Goal: Obtain resource: Download file/media

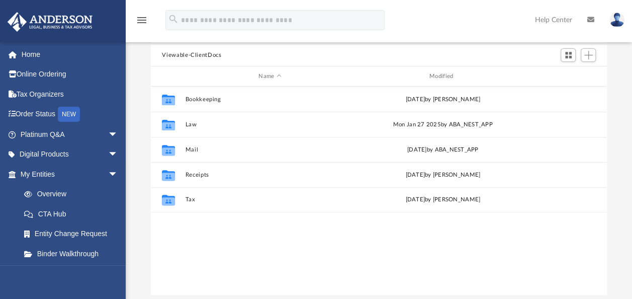
scroll to position [151, 0]
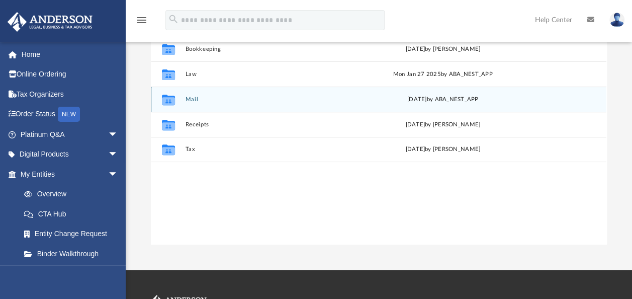
click at [191, 98] on button "Mail" at bounding box center [270, 99] width 169 height 7
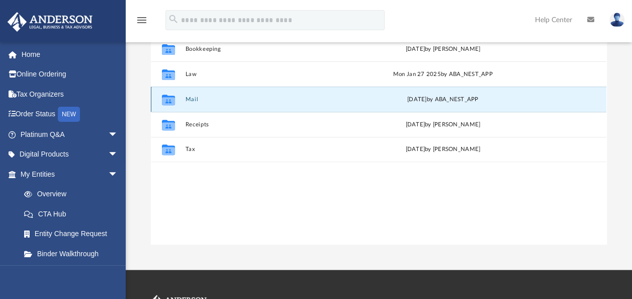
click at [187, 97] on button "Mail" at bounding box center [270, 99] width 169 height 7
click at [170, 97] on icon "grid" at bounding box center [168, 101] width 13 height 8
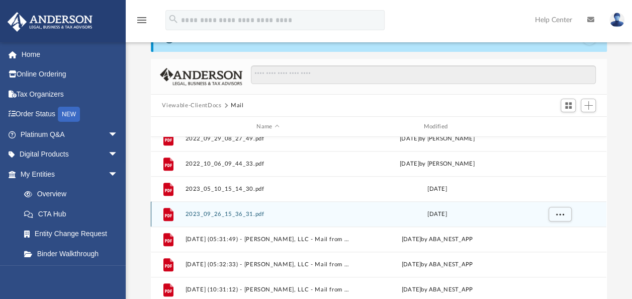
scroll to position [452, 0]
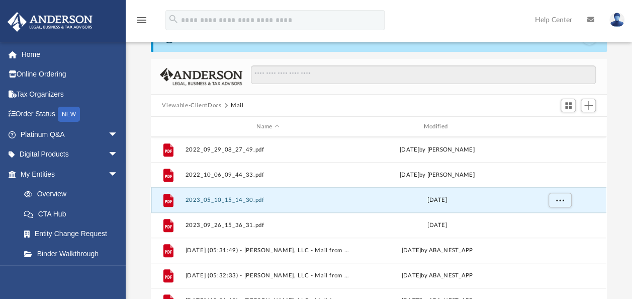
click at [250, 200] on button "2023_05_10_15_14_30.pdf" at bounding box center [268, 200] width 165 height 7
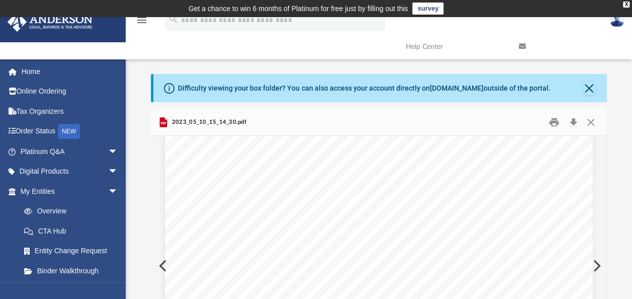
scroll to position [0, 0]
click at [555, 120] on button "Print" at bounding box center [554, 123] width 20 height 16
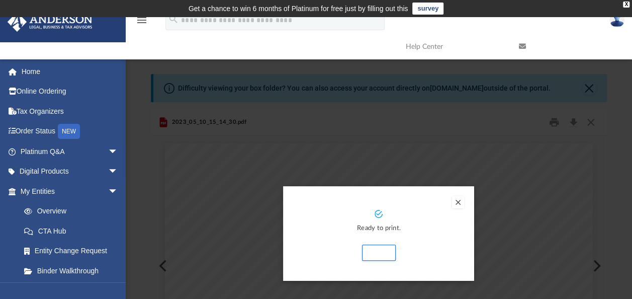
click at [460, 204] on button "Preview" at bounding box center [458, 202] width 12 height 12
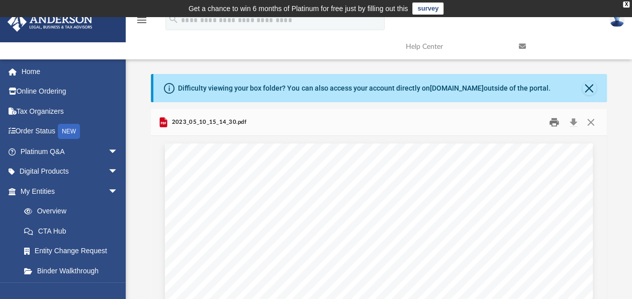
click at [556, 121] on button "Print" at bounding box center [554, 123] width 20 height 16
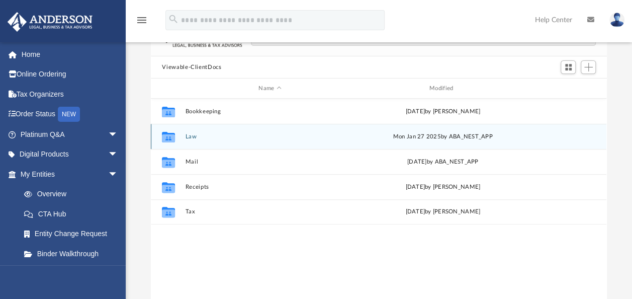
scroll to position [101, 0]
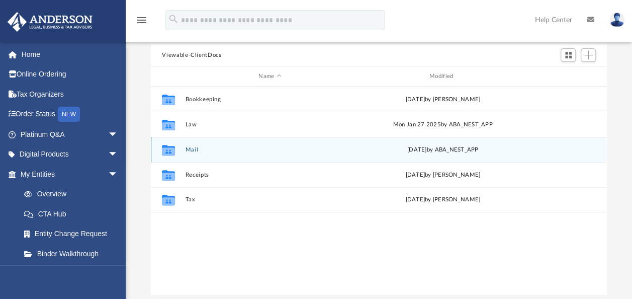
click at [167, 146] on icon "grid" at bounding box center [168, 149] width 13 height 11
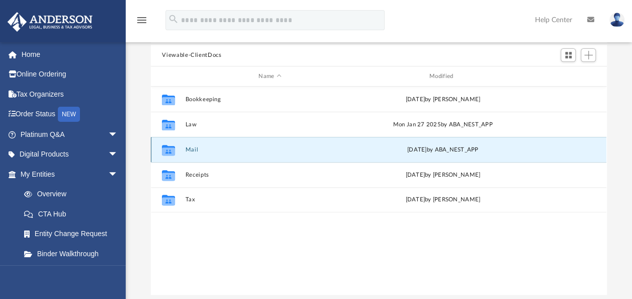
click at [192, 150] on button "Mail" at bounding box center [270, 149] width 169 height 7
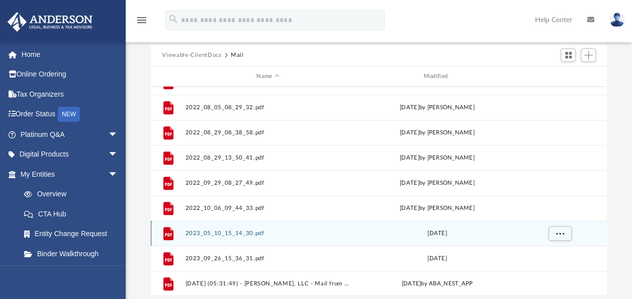
scroll to position [419, 0]
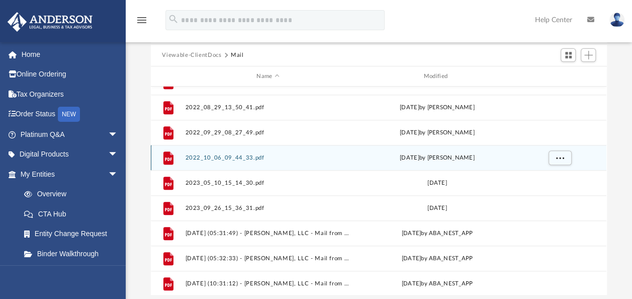
click at [246, 156] on button "2022_10_06_09_44_33.pdf" at bounding box center [268, 157] width 165 height 7
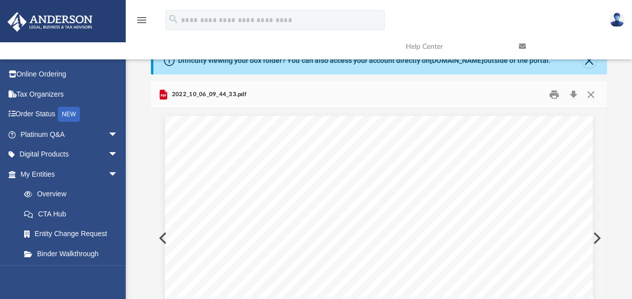
scroll to position [0, 0]
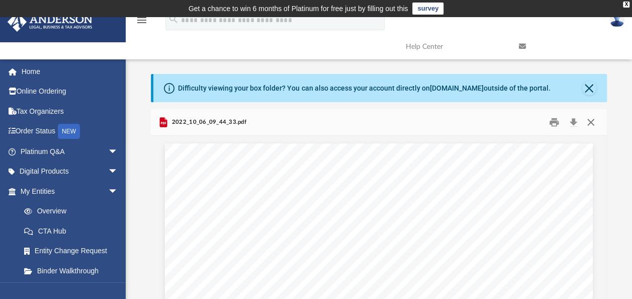
click at [591, 120] on button "Close" at bounding box center [591, 123] width 18 height 16
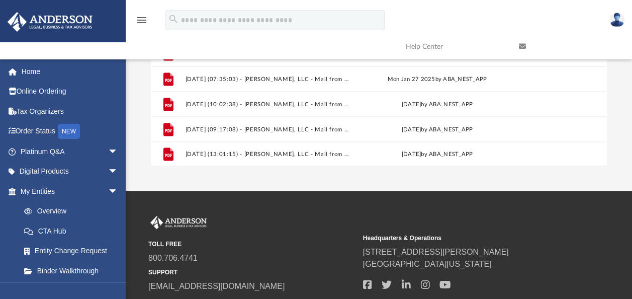
scroll to position [251, 0]
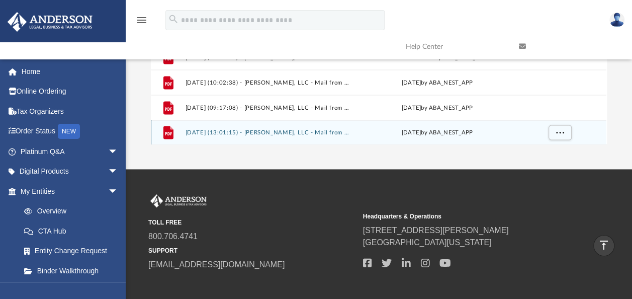
click at [405, 132] on div "[DATE] by ABA_NEST_APP" at bounding box center [437, 132] width 165 height 9
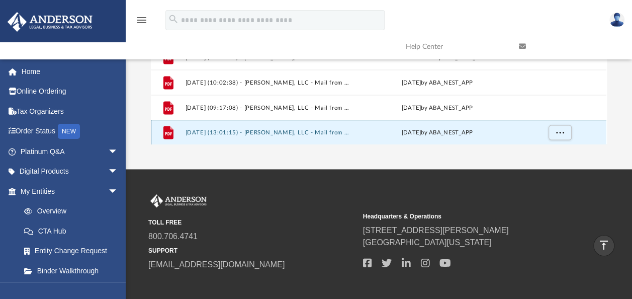
click at [305, 124] on div "File [DATE] (13:01:15) - [PERSON_NAME], LLC - Mail from Citi.pdf [DATE] by ABA_…" at bounding box center [378, 132] width 455 height 25
click at [304, 130] on button "[DATE] (13:01:15) - [PERSON_NAME], LLC - Mail from Citi.pdf" at bounding box center [268, 132] width 165 height 7
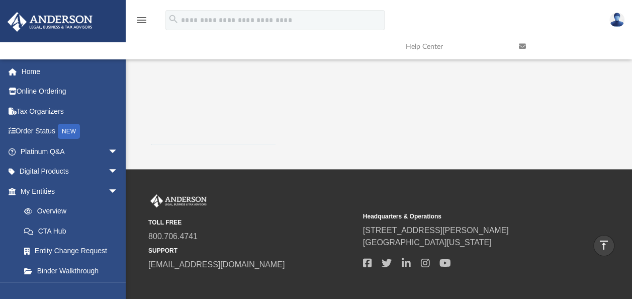
scroll to position [109, 0]
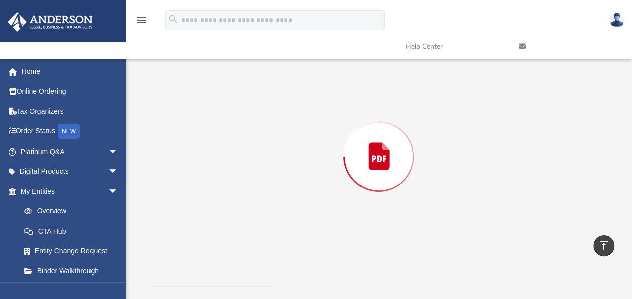
click at [304, 130] on div "Preview" at bounding box center [378, 156] width 455 height 259
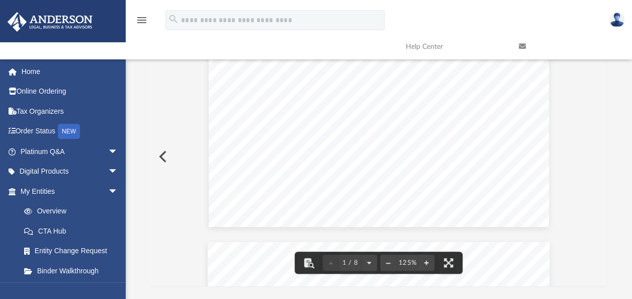
scroll to position [0, 0]
